Goal: Task Accomplishment & Management: Complete application form

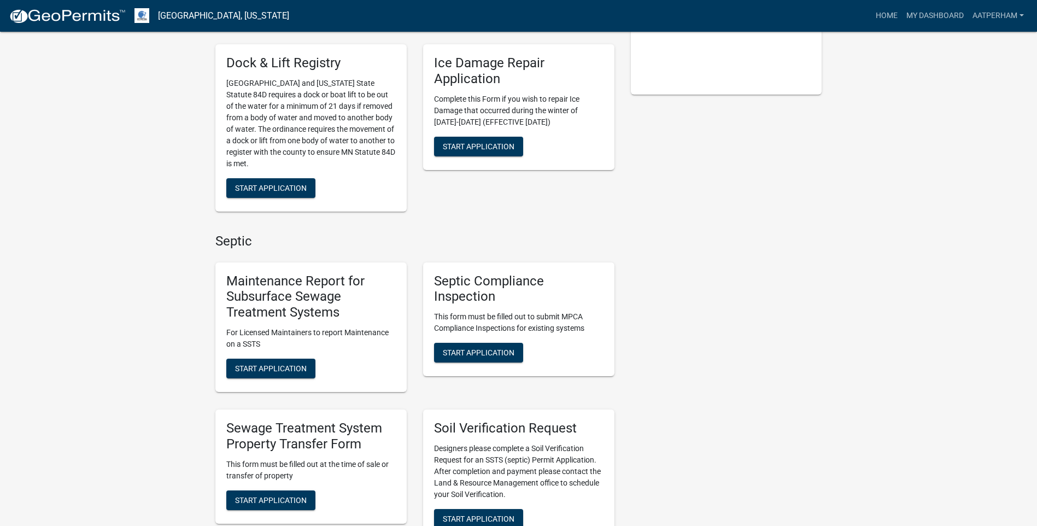
scroll to position [328, 0]
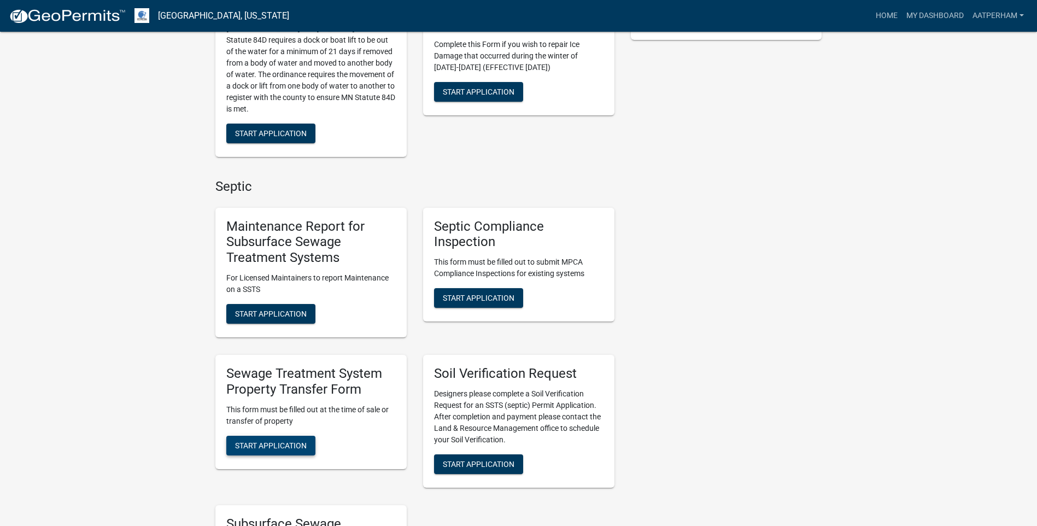
click at [290, 449] on span "Start Application" at bounding box center [271, 444] width 72 height 9
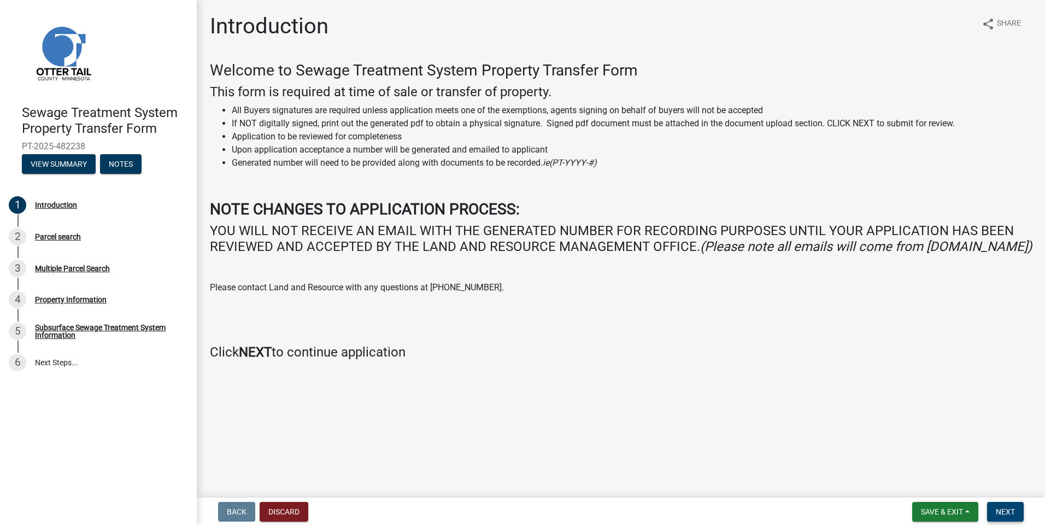
click at [1004, 512] on span "Next" at bounding box center [1005, 511] width 19 height 9
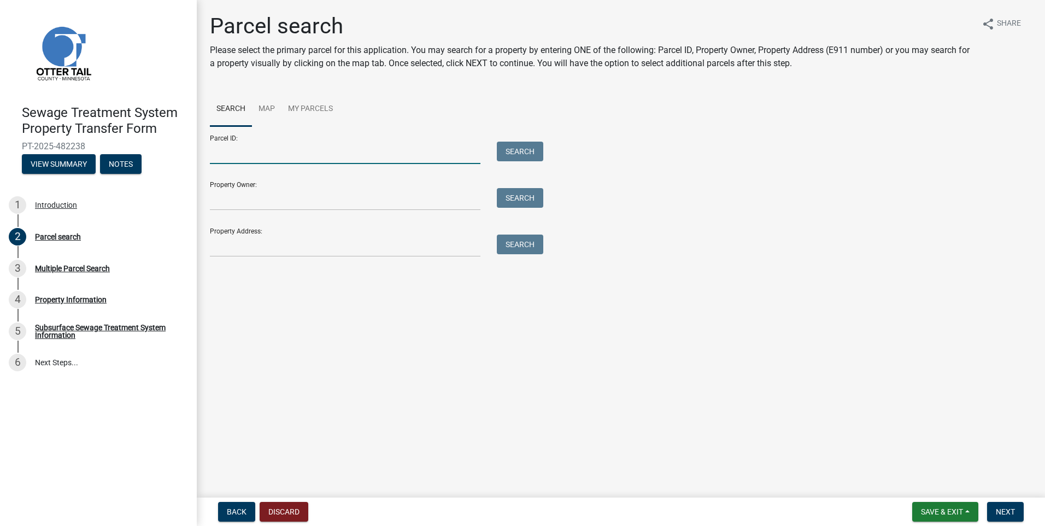
click at [233, 154] on input "Parcel ID:" at bounding box center [345, 153] width 270 height 22
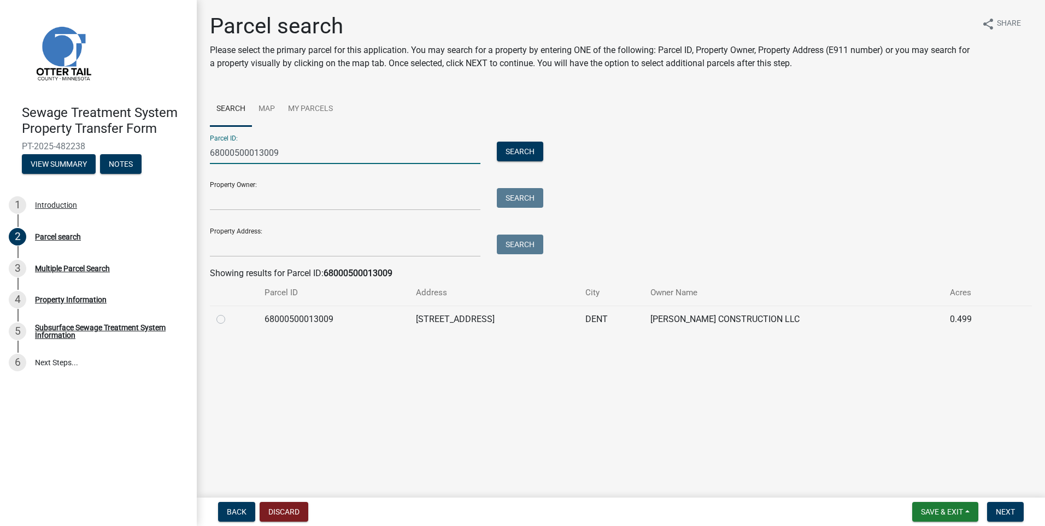
type input "68000500013009"
click at [227, 318] on div at bounding box center [233, 319] width 35 height 13
click at [229, 313] on label at bounding box center [229, 313] width 0 height 0
click at [229, 316] on input "radio" at bounding box center [232, 316] width 7 height 7
radio input "true"
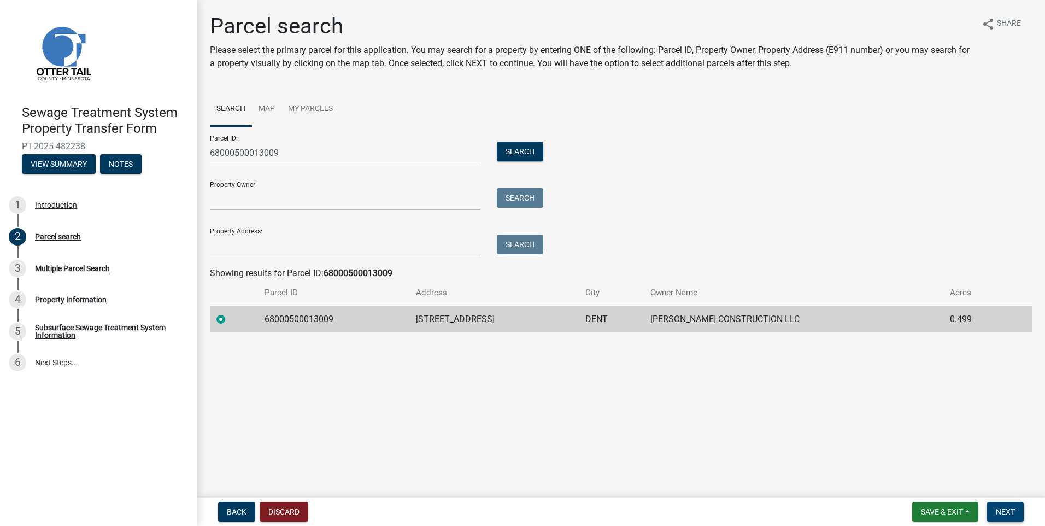
click at [1005, 507] on span "Next" at bounding box center [1005, 511] width 19 height 9
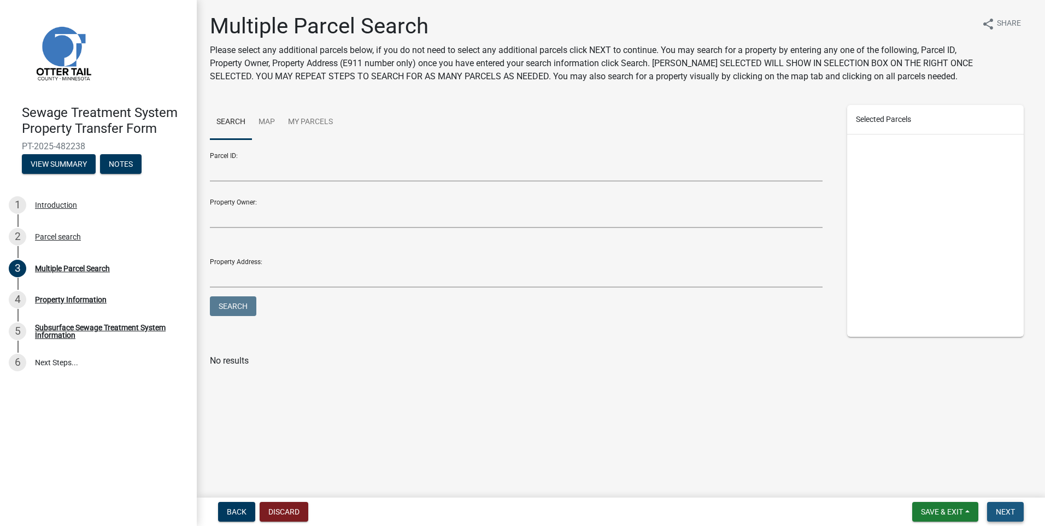
click at [1003, 514] on span "Next" at bounding box center [1005, 511] width 19 height 9
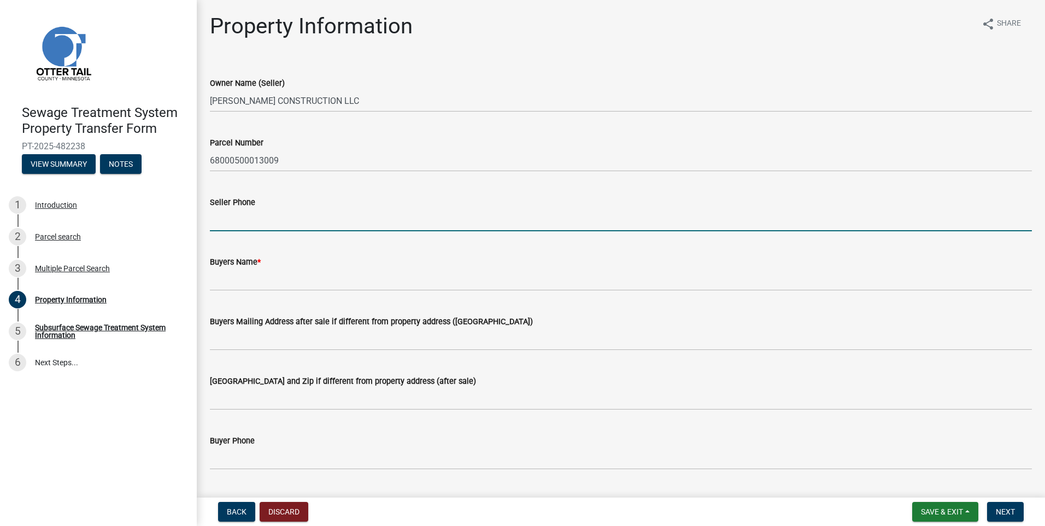
click at [217, 221] on input "Seller Phone" at bounding box center [621, 220] width 822 height 22
click at [222, 218] on input "Seller Phone" at bounding box center [621, 220] width 822 height 22
type input "[PHONE_NUMBER]"
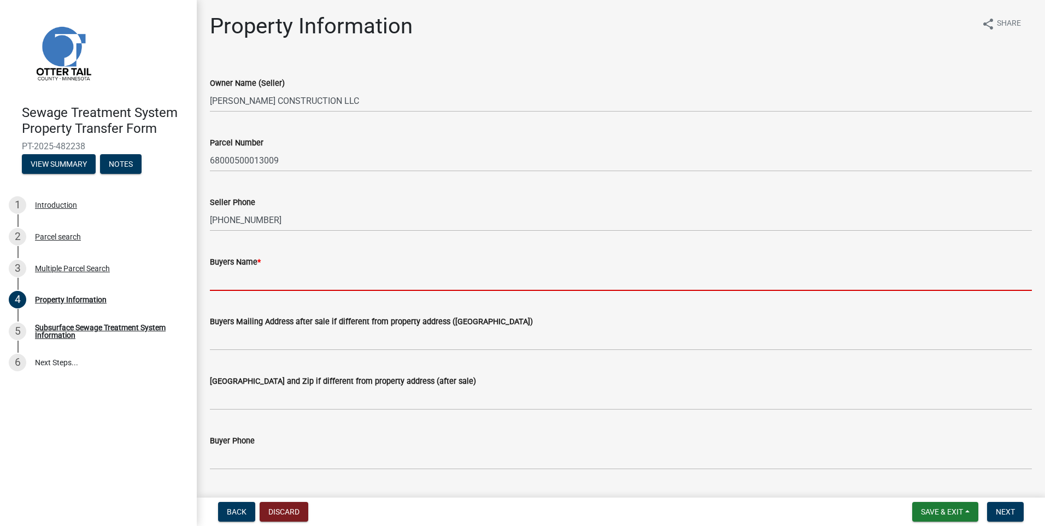
click at [227, 278] on input "Buyers Name *" at bounding box center [621, 279] width 822 height 22
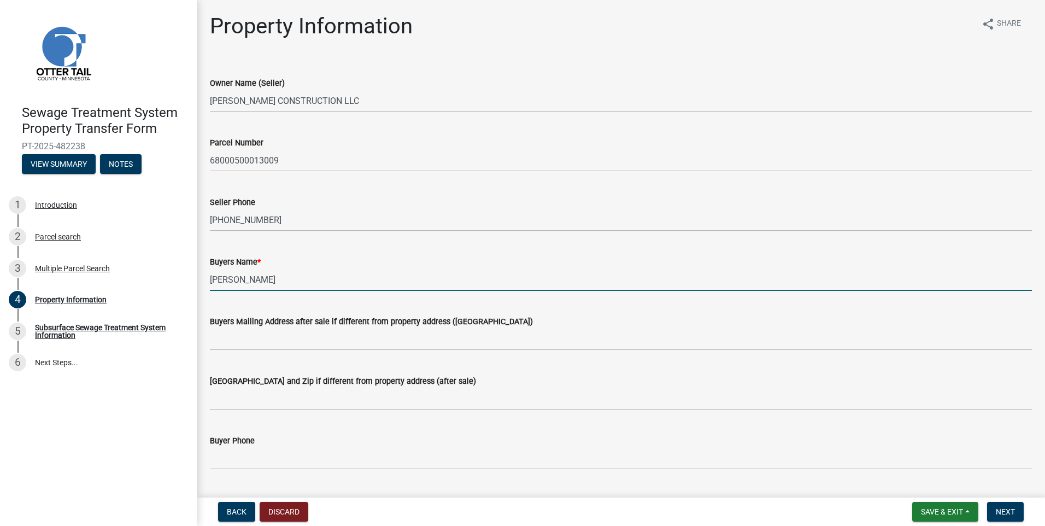
type input "[PERSON_NAME]"
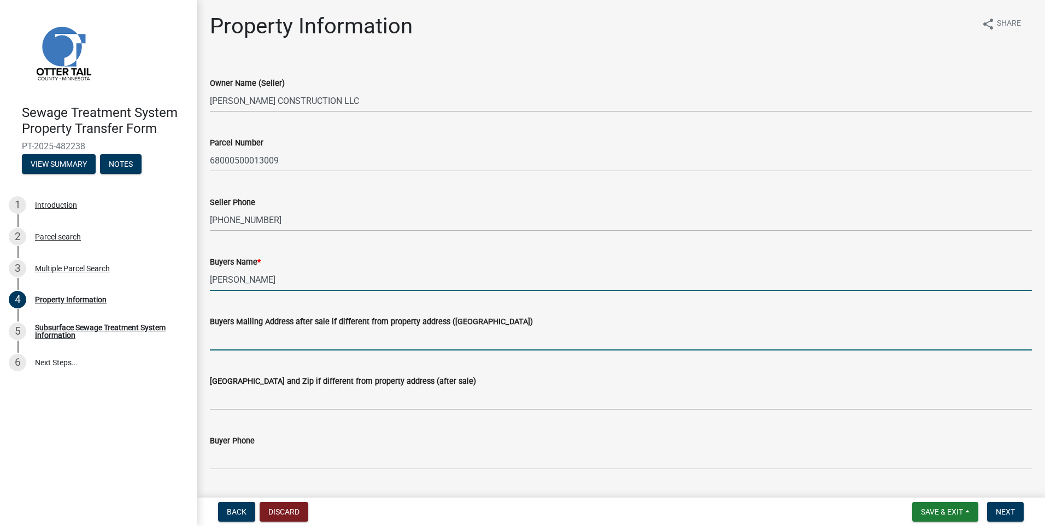
drag, startPoint x: 237, startPoint y: 348, endPoint x: 193, endPoint y: 365, distance: 47.6
click at [237, 348] on input "Buyers Mailing Address after sale if different from property address ([GEOGRAPH…" at bounding box center [621, 339] width 822 height 22
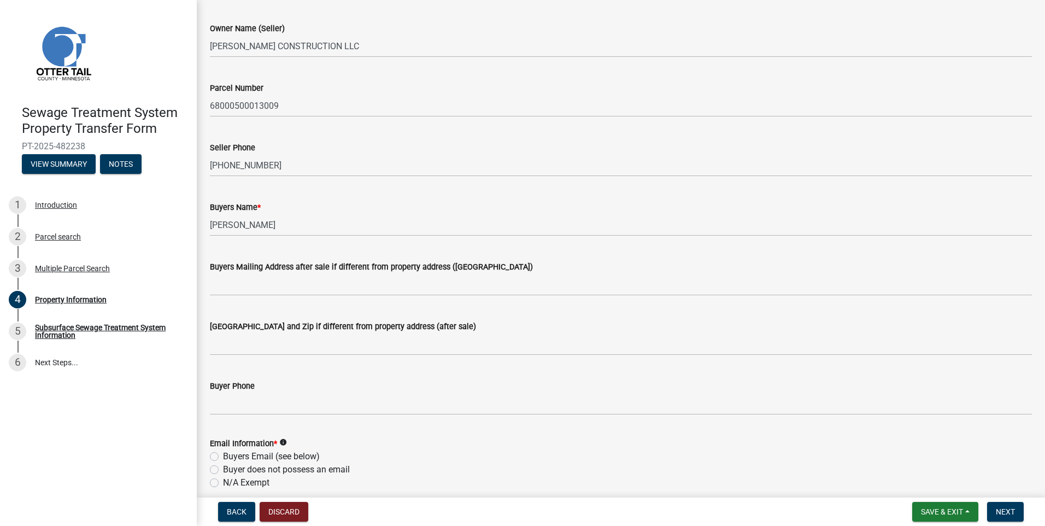
scroll to position [164, 0]
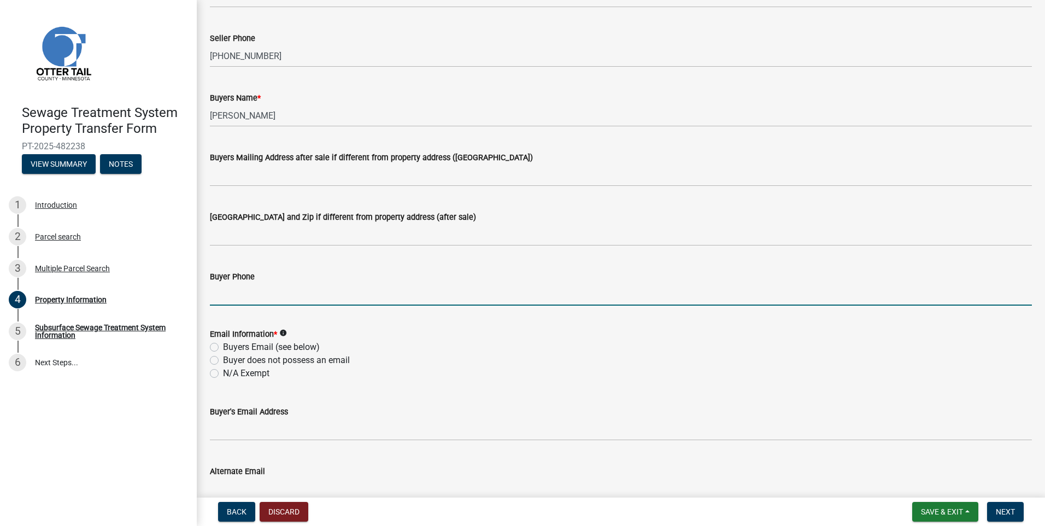
click at [228, 303] on input "Buyer Phone" at bounding box center [621, 294] width 822 height 22
type input "[PHONE_NUMBER]"
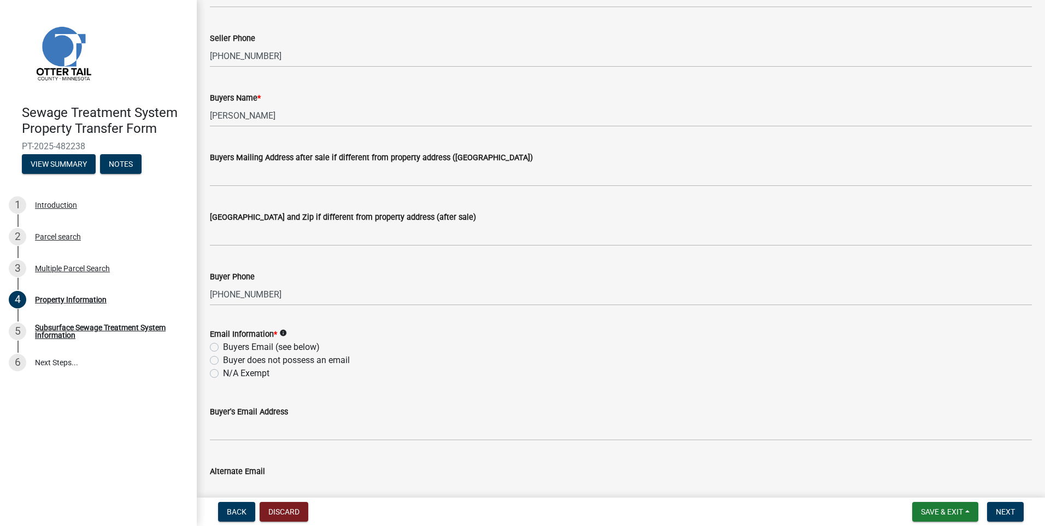
click at [223, 348] on label "Buyers Email (see below)" at bounding box center [271, 346] width 97 height 13
click at [223, 348] on input "Buyers Email (see below)" at bounding box center [226, 343] width 7 height 7
radio input "true"
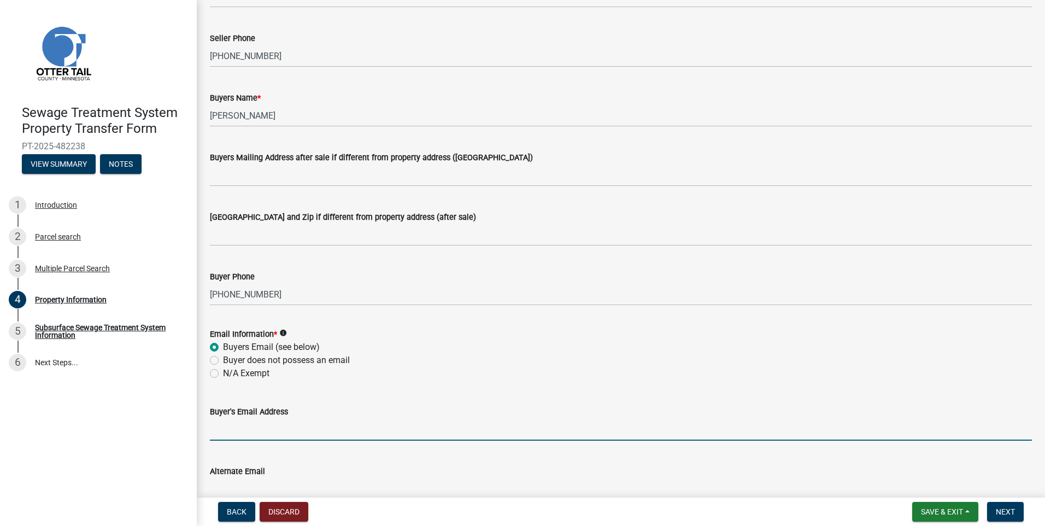
click at [223, 425] on input "Buyer's Email Address" at bounding box center [621, 429] width 822 height 22
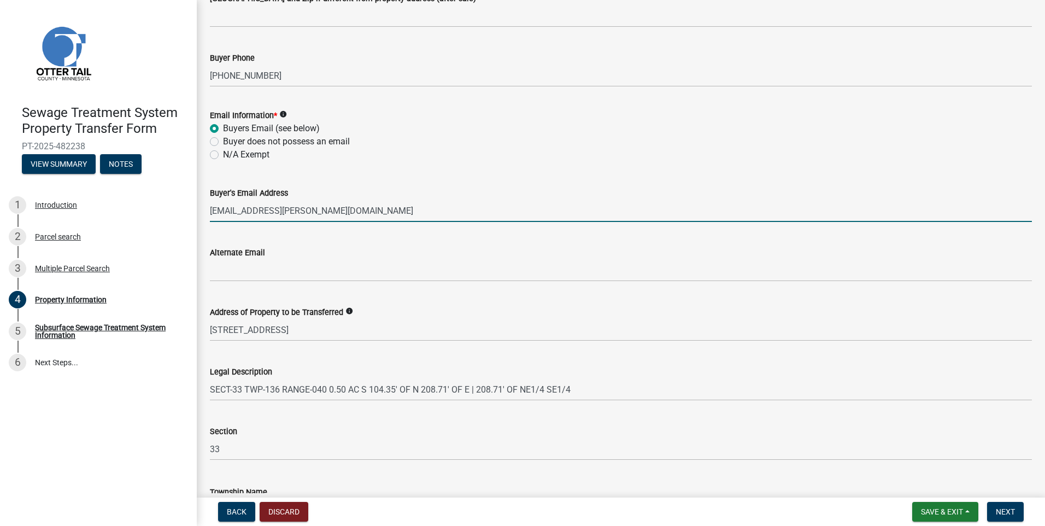
scroll to position [462, 0]
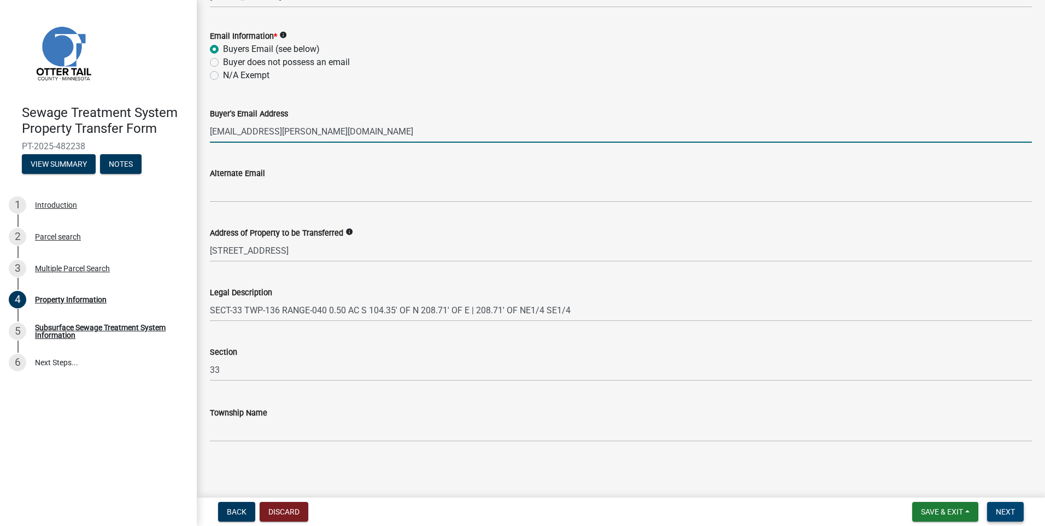
type input "[EMAIL_ADDRESS][PERSON_NAME][DOMAIN_NAME]"
click at [1010, 516] on span "Next" at bounding box center [1005, 511] width 19 height 9
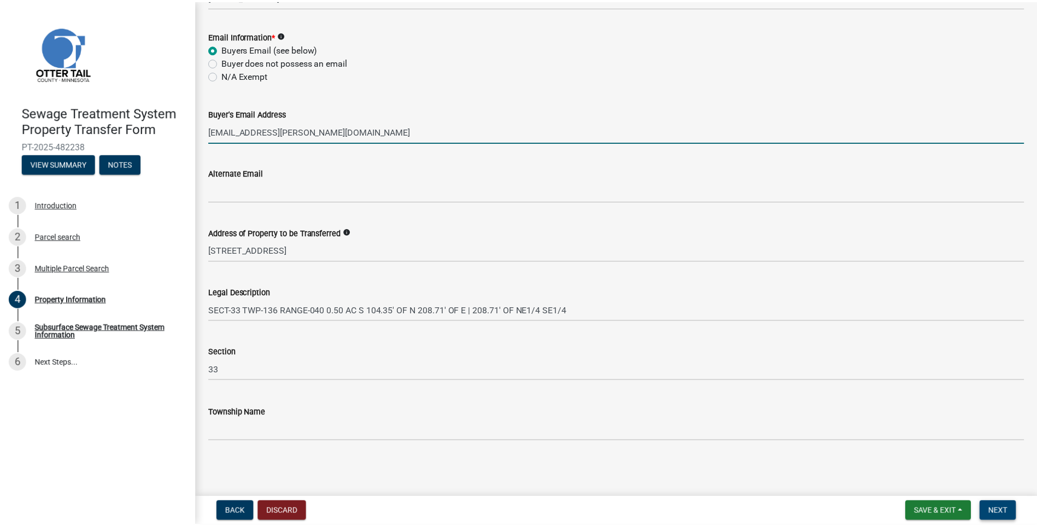
scroll to position [0, 0]
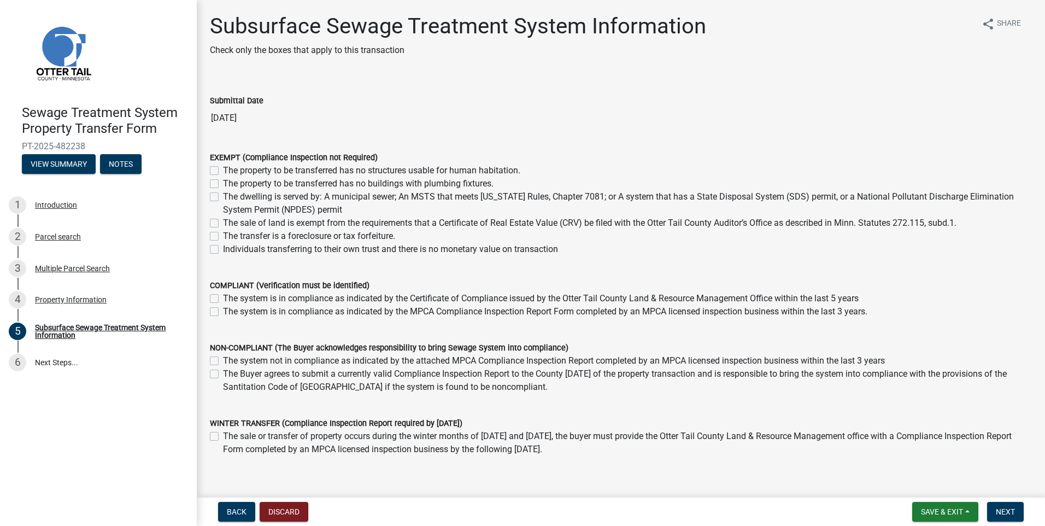
click at [223, 196] on label "The dwelling is served by: A municipal sewer; An MSTS that meets [US_STATE] Rul…" at bounding box center [627, 203] width 809 height 26
click at [223, 196] on input "The dwelling is served by: A municipal sewer; An MSTS that meets [US_STATE] Rul…" at bounding box center [226, 193] width 7 height 7
checkbox input "true"
checkbox input "false"
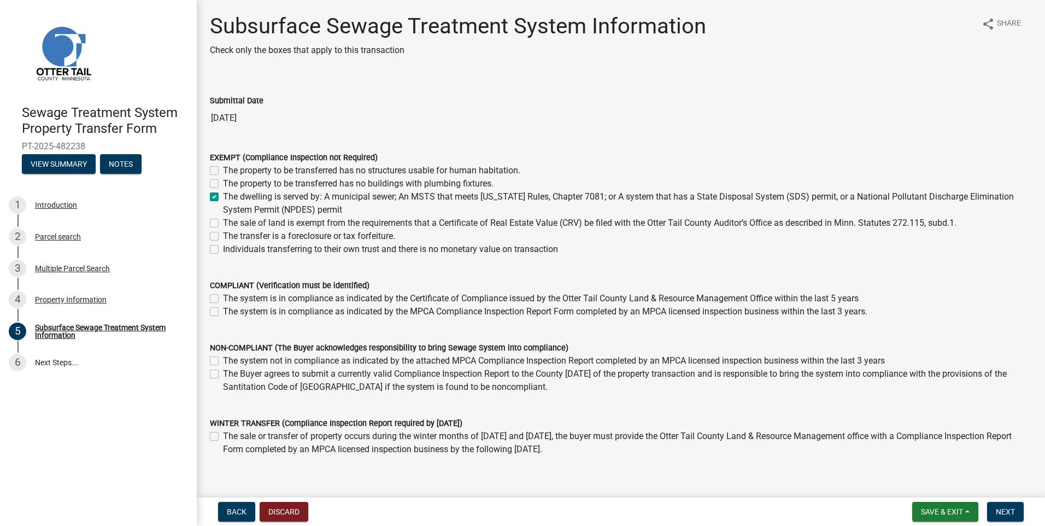
checkbox input "true"
checkbox input "false"
click at [1000, 511] on span "Next" at bounding box center [1005, 511] width 19 height 9
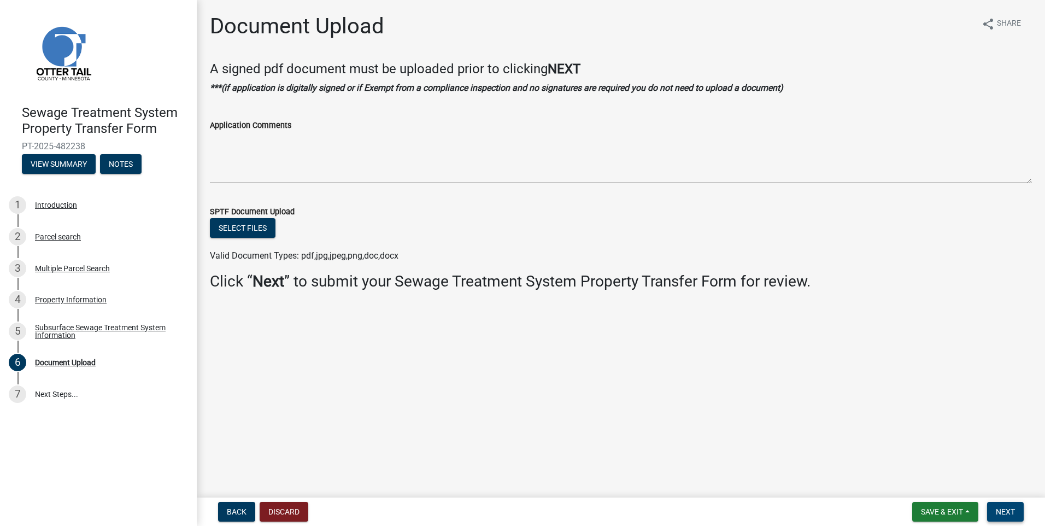
click at [1010, 511] on span "Next" at bounding box center [1005, 511] width 19 height 9
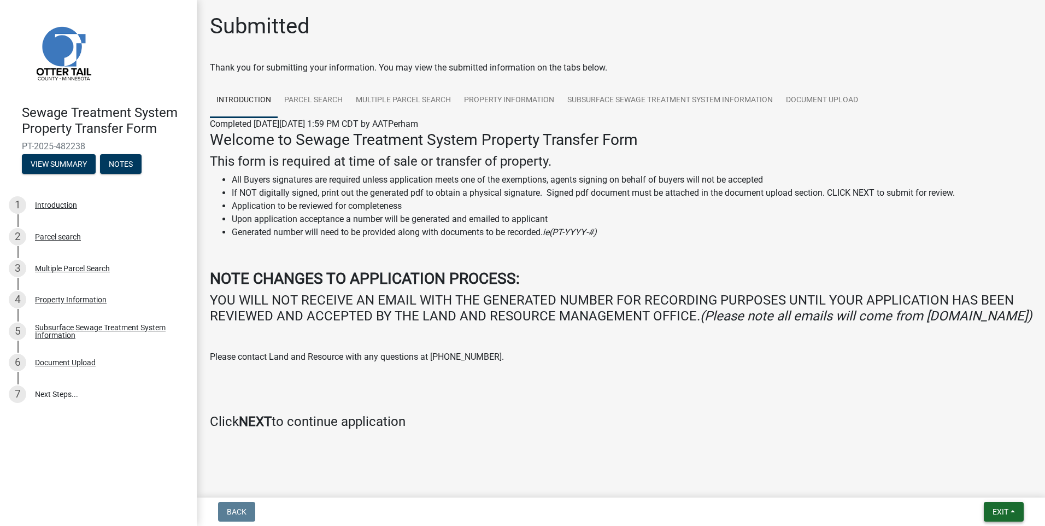
click at [993, 505] on button "Exit" at bounding box center [1004, 512] width 40 height 20
click at [963, 478] on button "Save & Exit" at bounding box center [979, 483] width 87 height 26
